Goal: Information Seeking & Learning: Learn about a topic

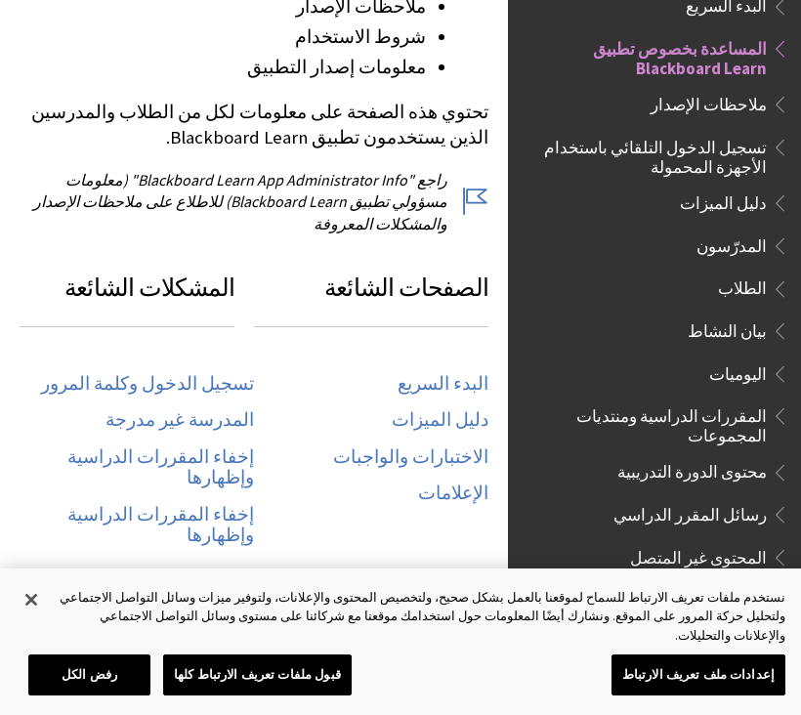
scroll to position [864, 0]
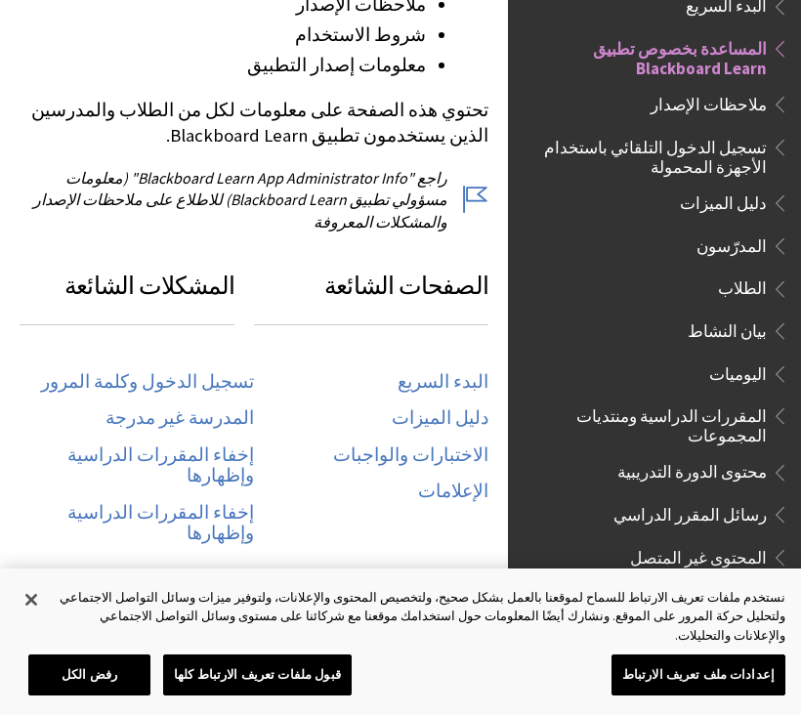
click at [725, 54] on span "المساعدة بخصوص تطبيق Blackboard Learn" at bounding box center [648, 55] width 235 height 46
click at [772, 49] on span "Book outline for Blackboard App Help" at bounding box center [777, 44] width 21 height 24
click at [104, 371] on link "تسجيل الدخول وكلمة المرور" at bounding box center [147, 382] width 213 height 22
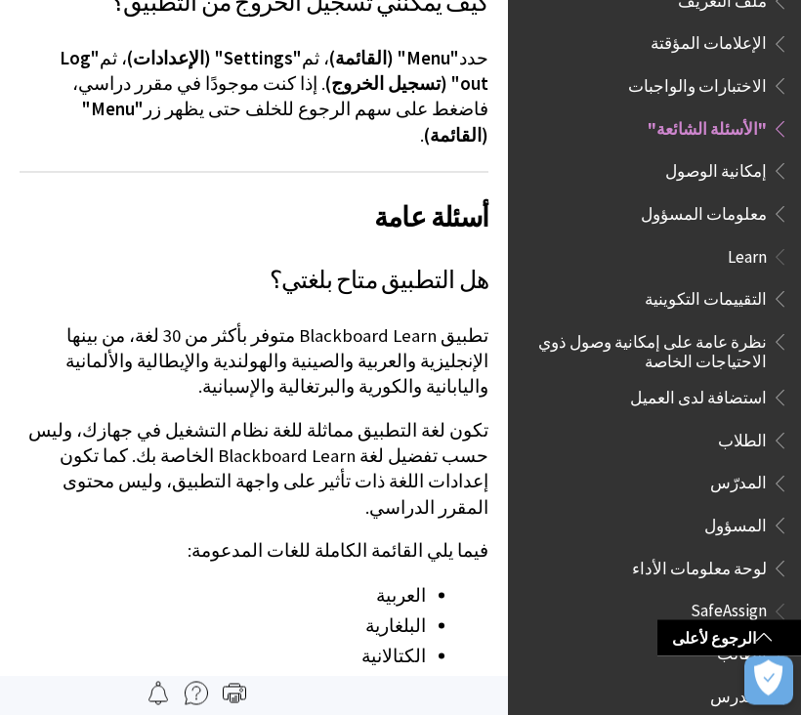
scroll to position [1927, 0]
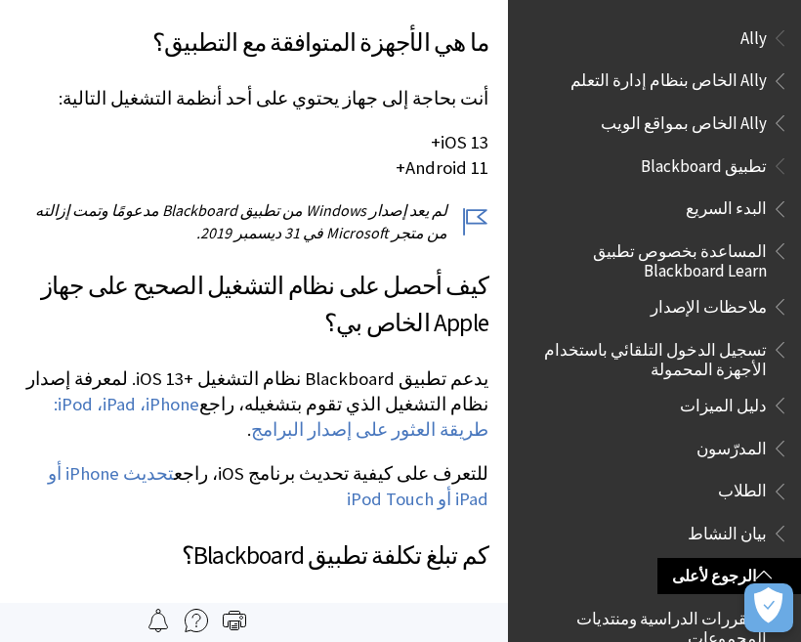
scroll to position [402, 0]
